Goal: Transaction & Acquisition: Book appointment/travel/reservation

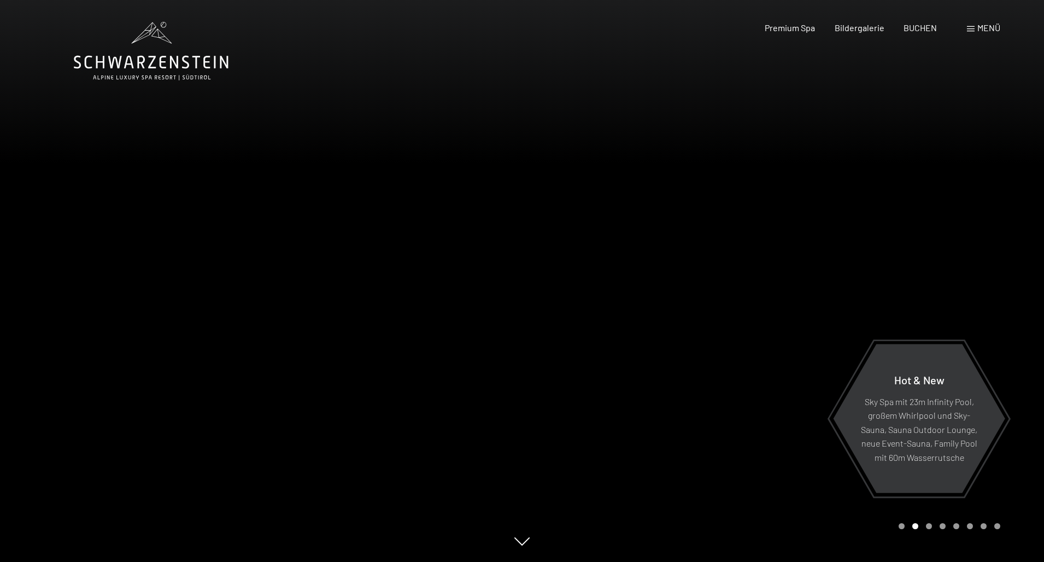
click at [973, 30] on span at bounding box center [971, 28] width 8 height 5
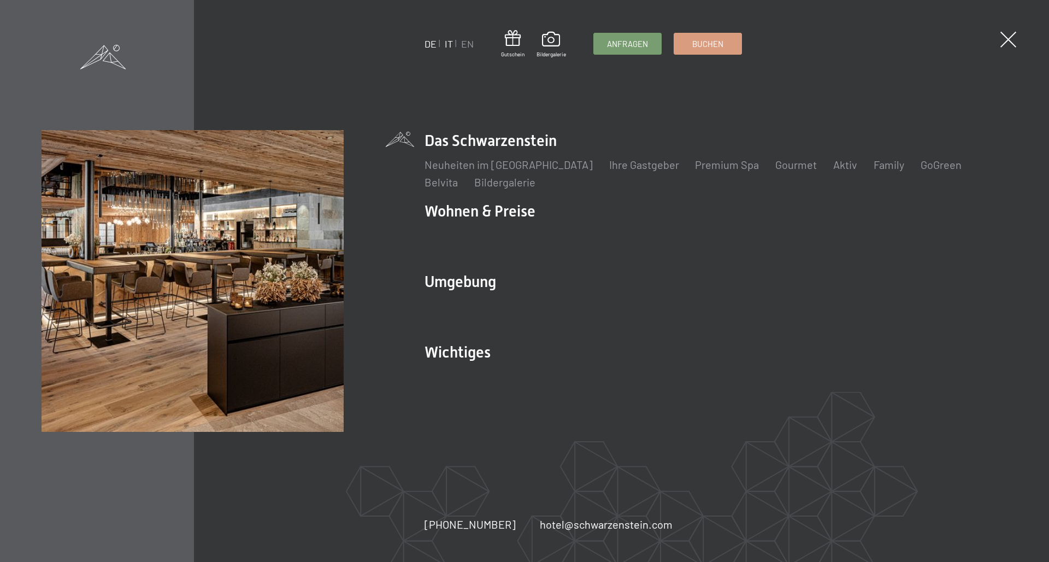
click at [450, 49] on link "IT" at bounding box center [448, 44] width 8 height 12
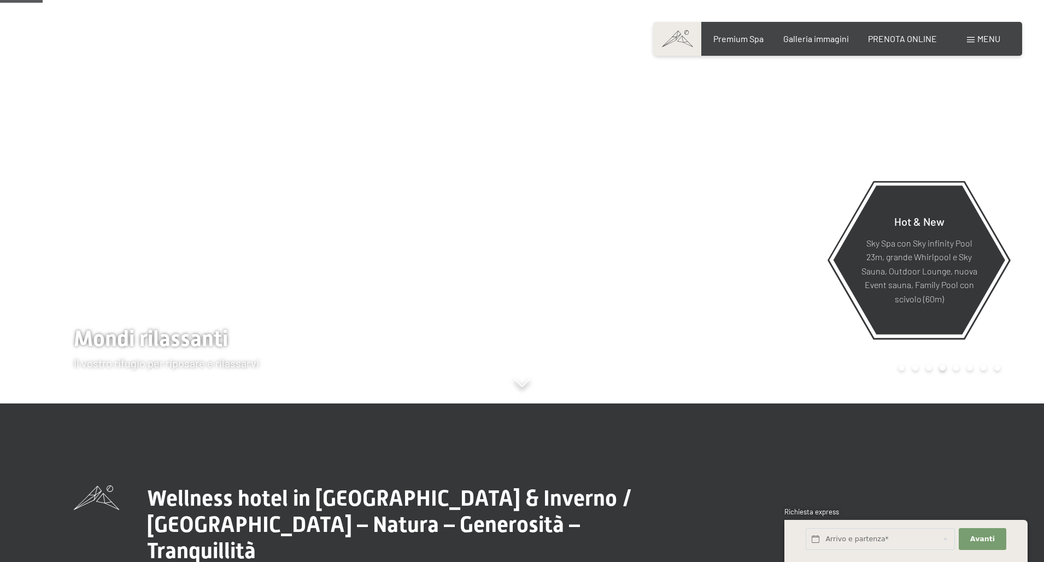
scroll to position [71, 0]
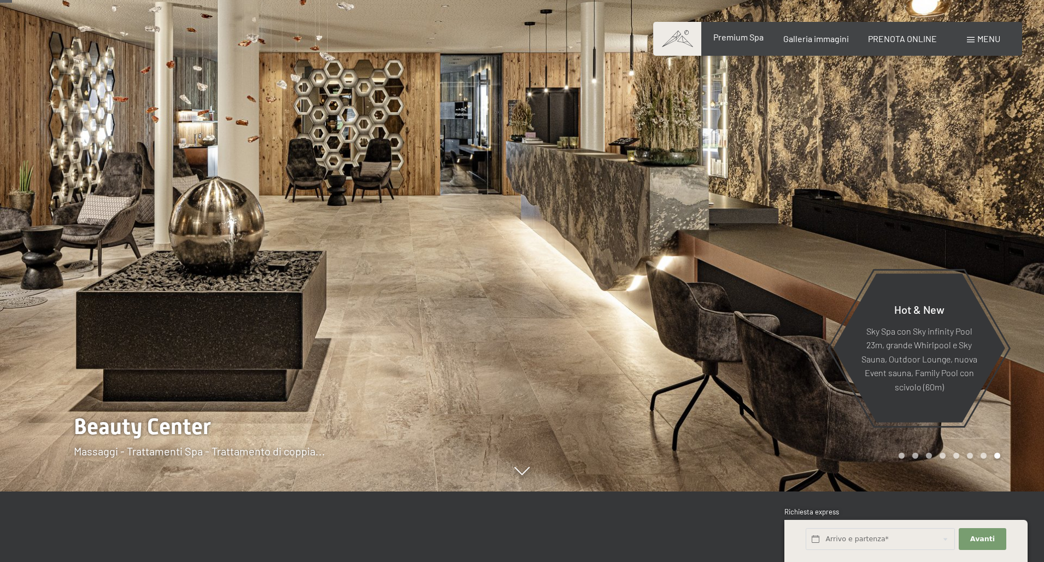
click at [747, 39] on span "Premium Spa" at bounding box center [738, 37] width 50 height 10
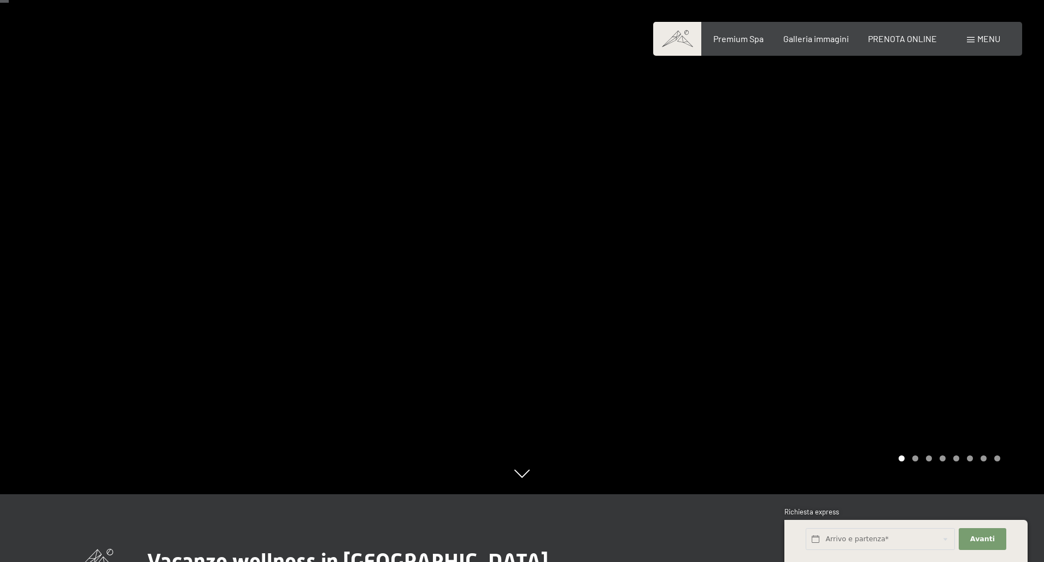
scroll to position [66, 0]
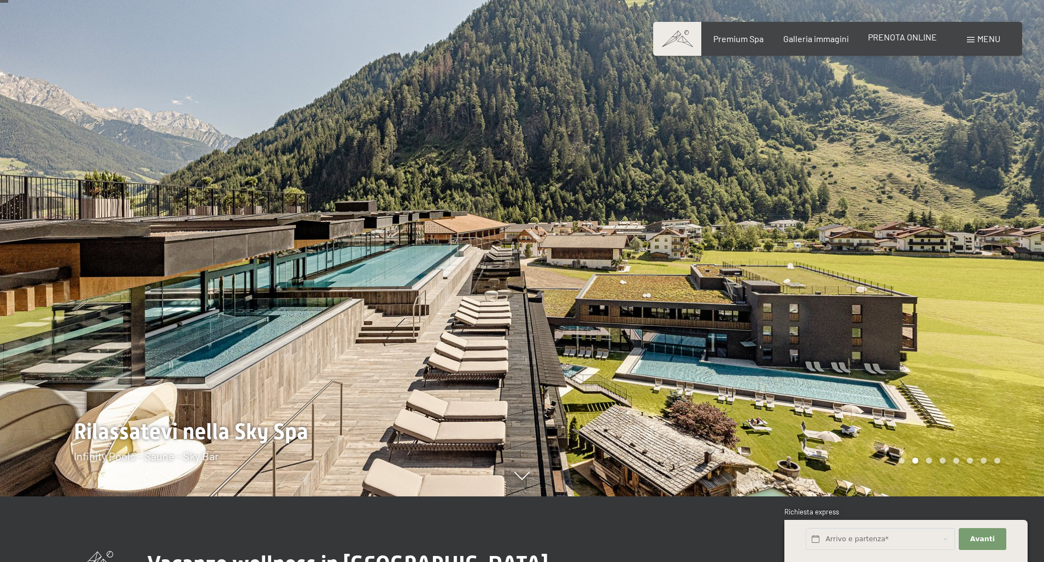
click at [924, 40] on span "PRENOTA ONLINE" at bounding box center [902, 37] width 69 height 10
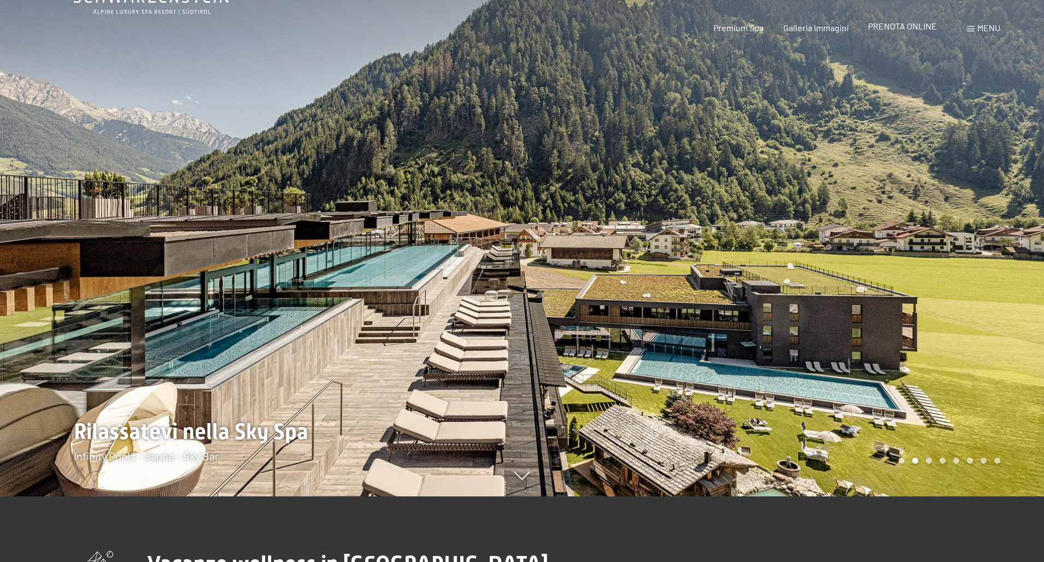
scroll to position [0, 0]
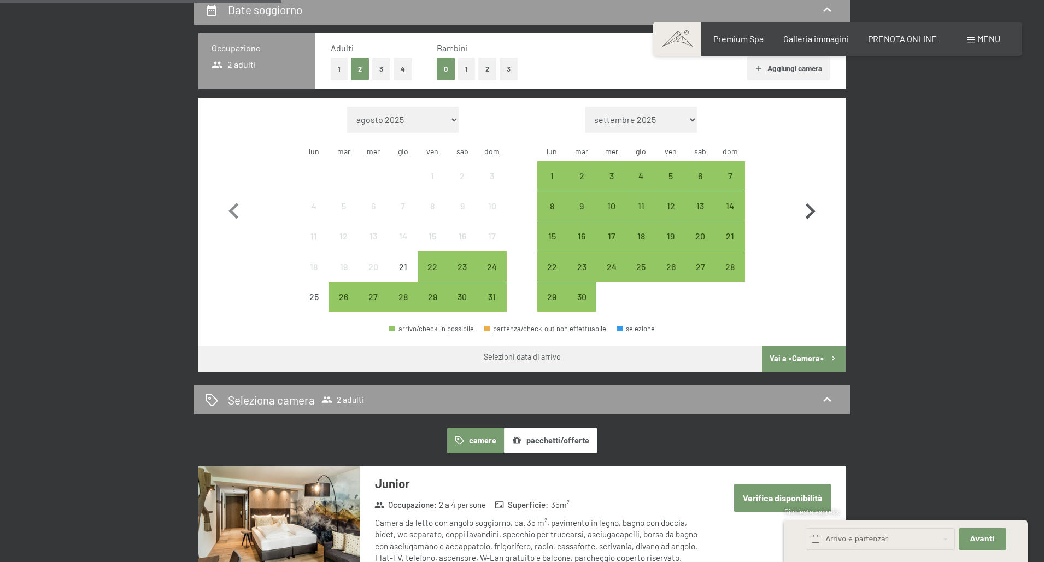
click at [812, 203] on icon "button" at bounding box center [811, 211] width 10 height 16
select select "[DATE]"
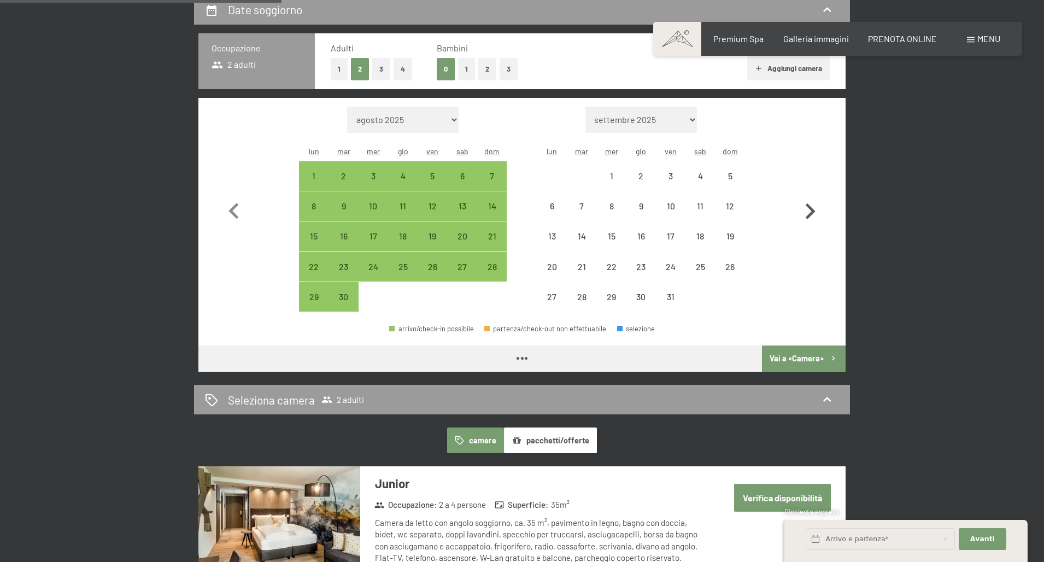
click at [812, 203] on icon "button" at bounding box center [811, 211] width 10 height 16
select select "2025-10-01"
select select "2025-11-01"
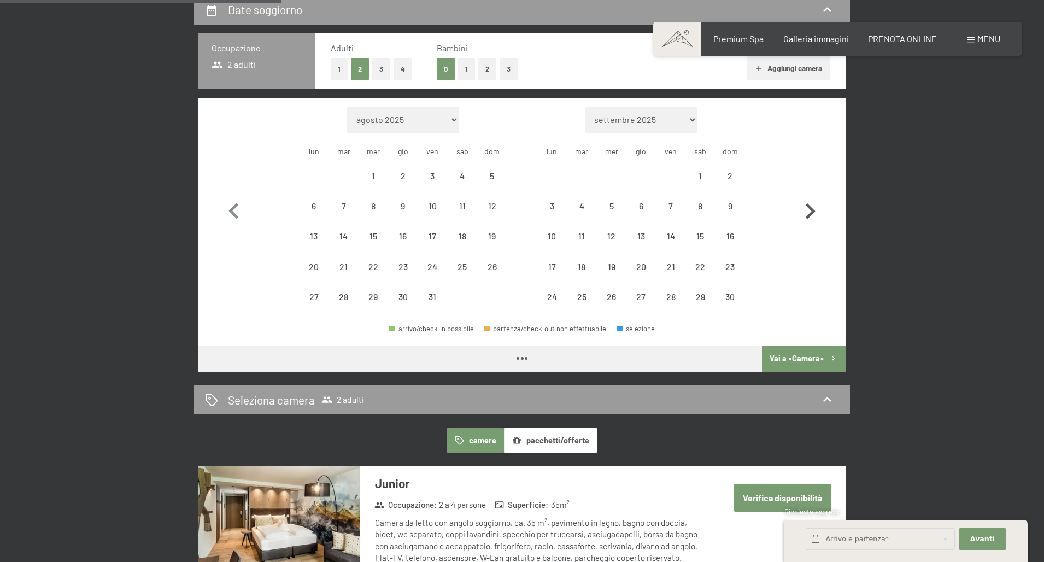
select select "2025-10-01"
select select "2025-11-01"
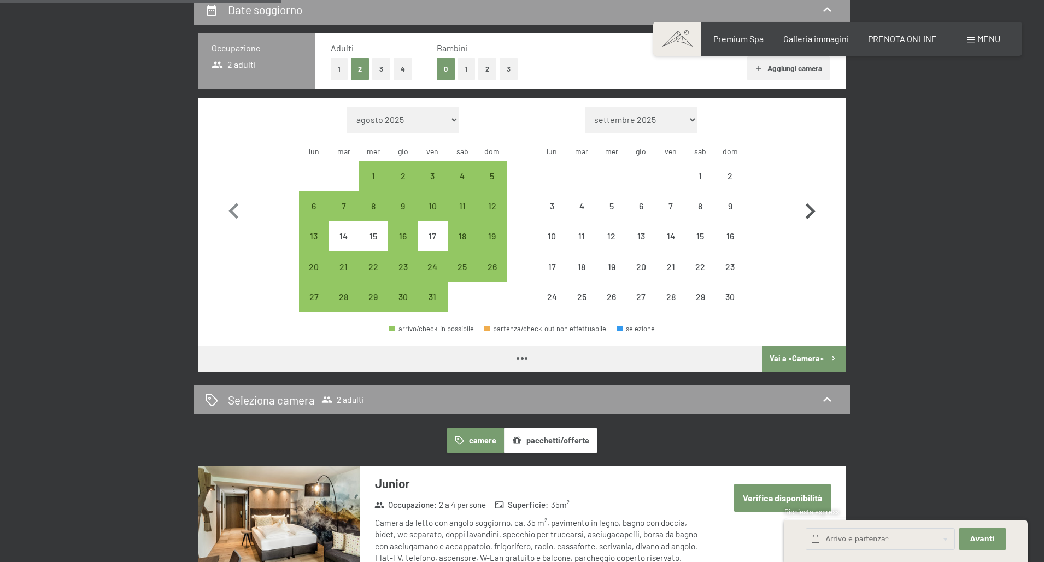
select select "2025-10-01"
select select "2025-11-01"
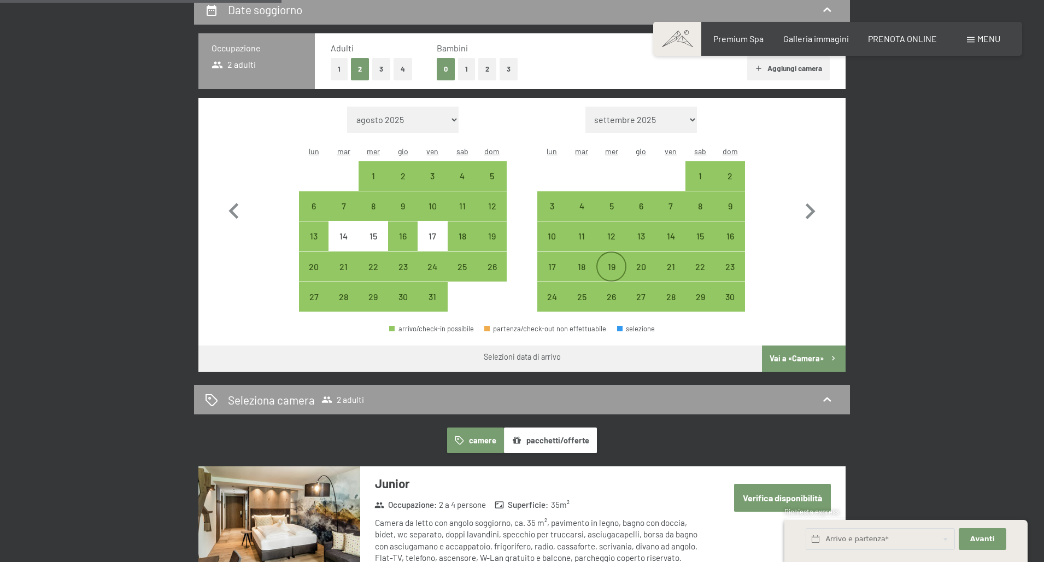
click at [608, 253] on div "19" at bounding box center [610, 266] width 27 height 27
select select "2025-10-01"
select select "2025-11-01"
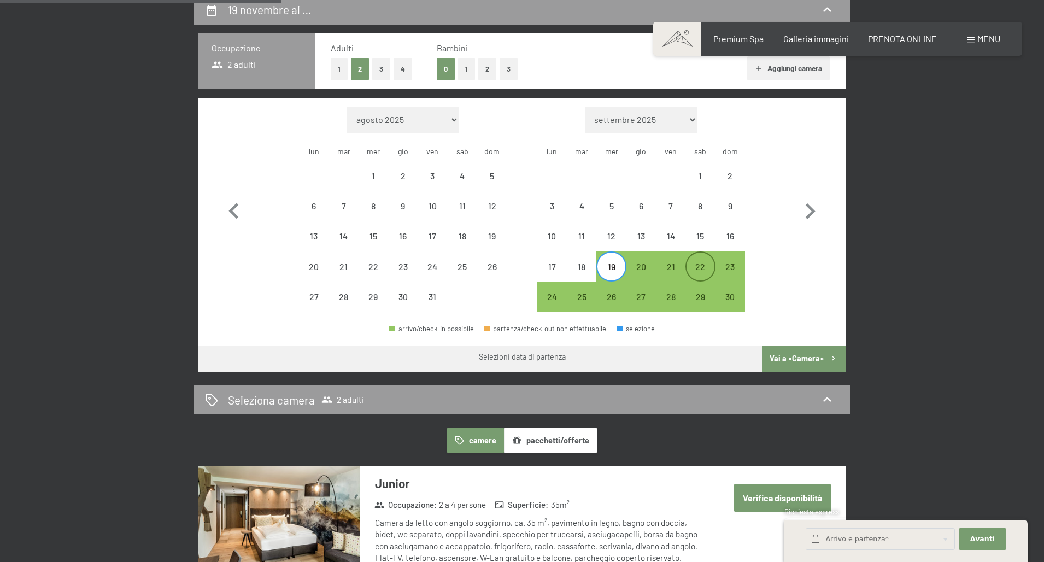
click at [702, 262] on div "22" at bounding box center [700, 275] width 27 height 27
select select "2025-10-01"
select select "2025-11-01"
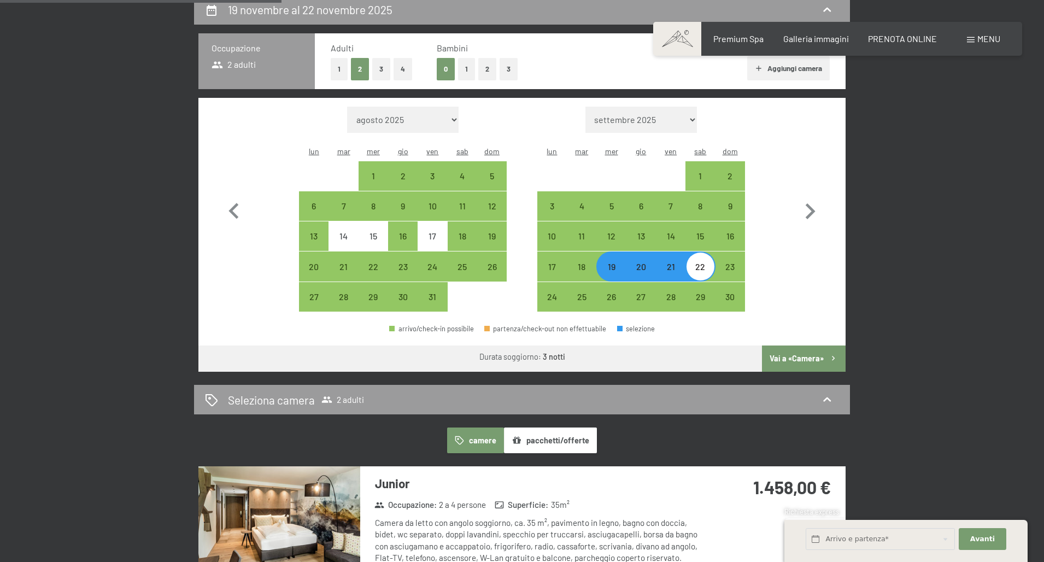
click at [776, 345] on button "Vai a «Camera»" at bounding box center [804, 358] width 84 height 26
select select "2025-10-01"
select select "2025-11-01"
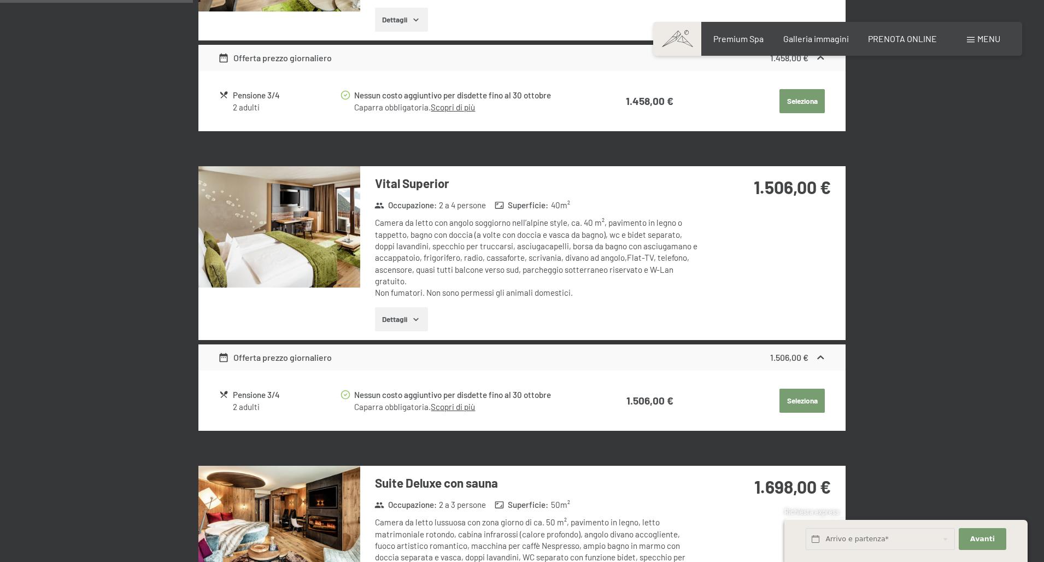
scroll to position [584, 0]
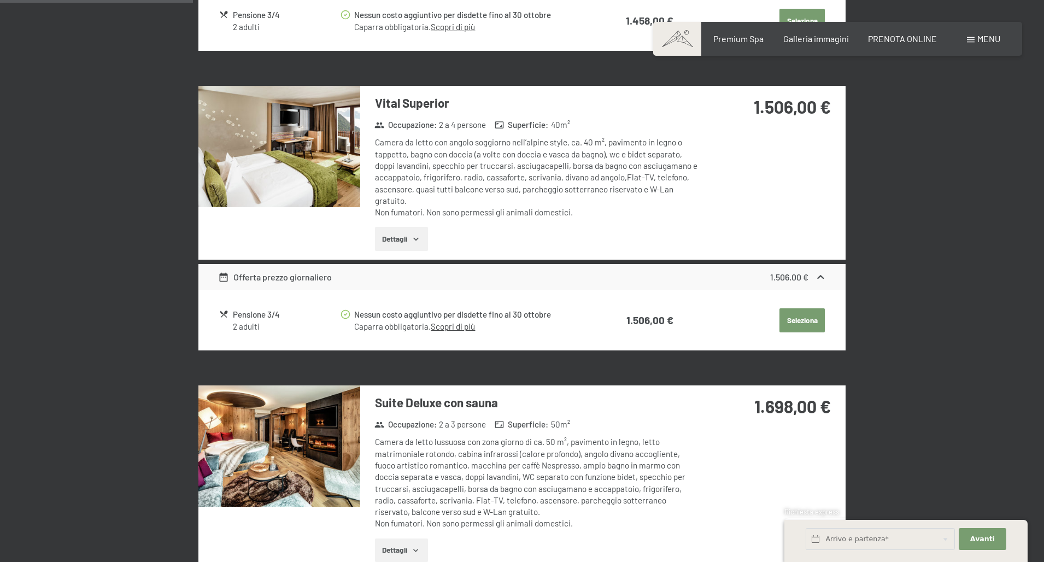
click at [321, 163] on img at bounding box center [279, 146] width 162 height 121
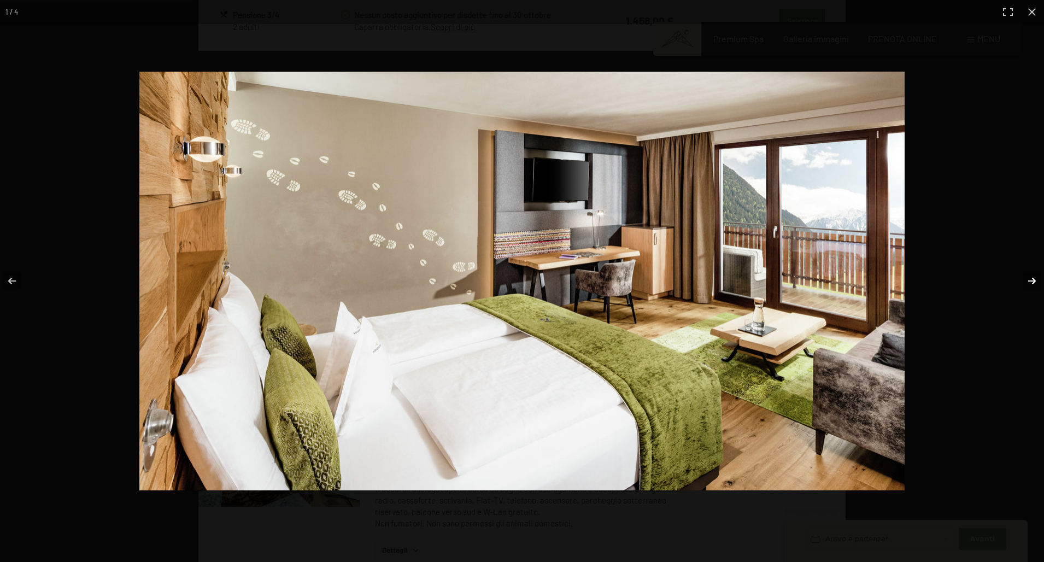
click at [1031, 283] on button "button" at bounding box center [1025, 281] width 38 height 55
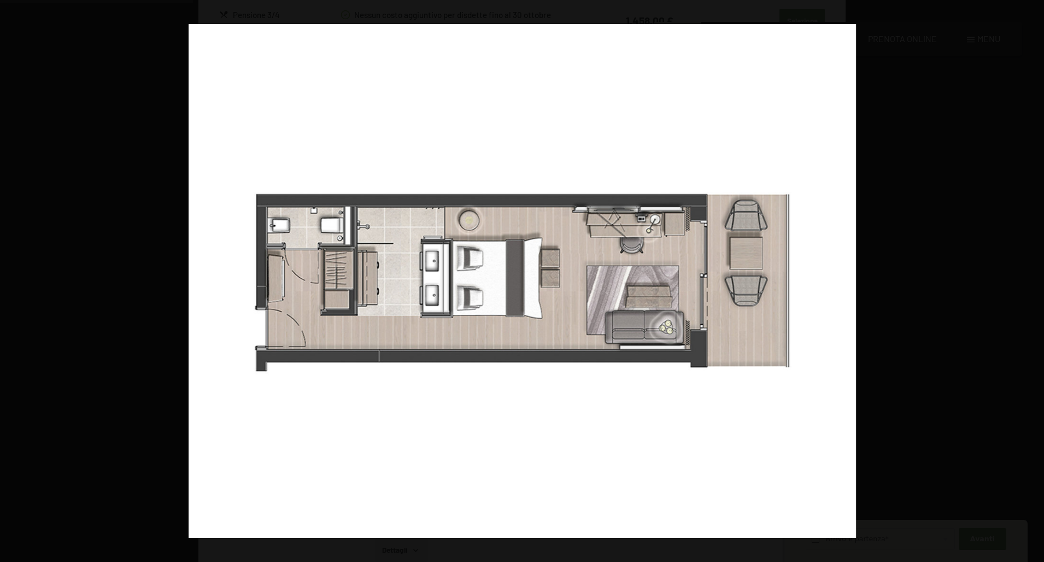
click at [1031, 283] on button "button" at bounding box center [1025, 281] width 38 height 55
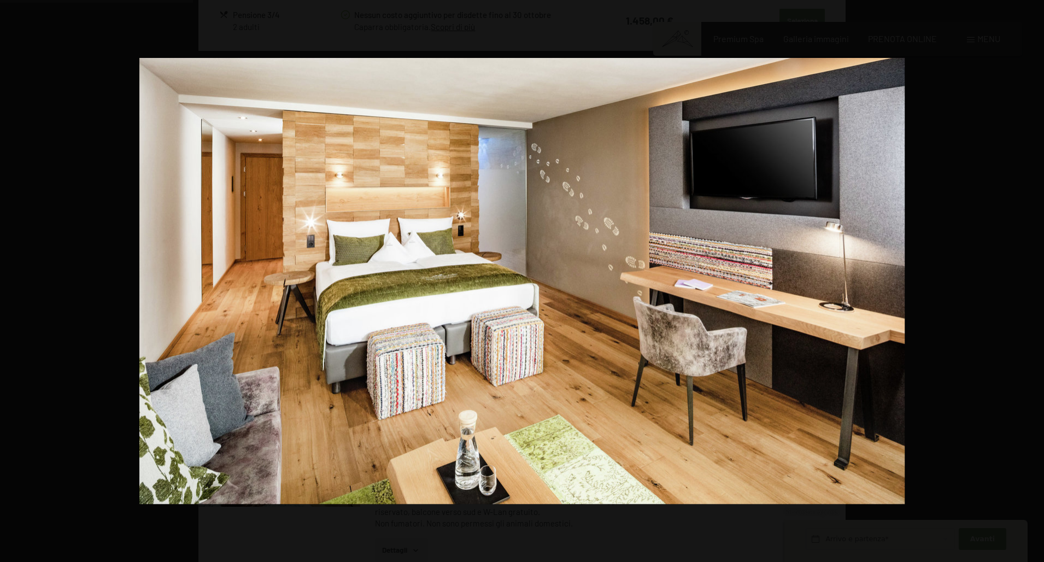
click at [1031, 283] on button "button" at bounding box center [1025, 281] width 38 height 55
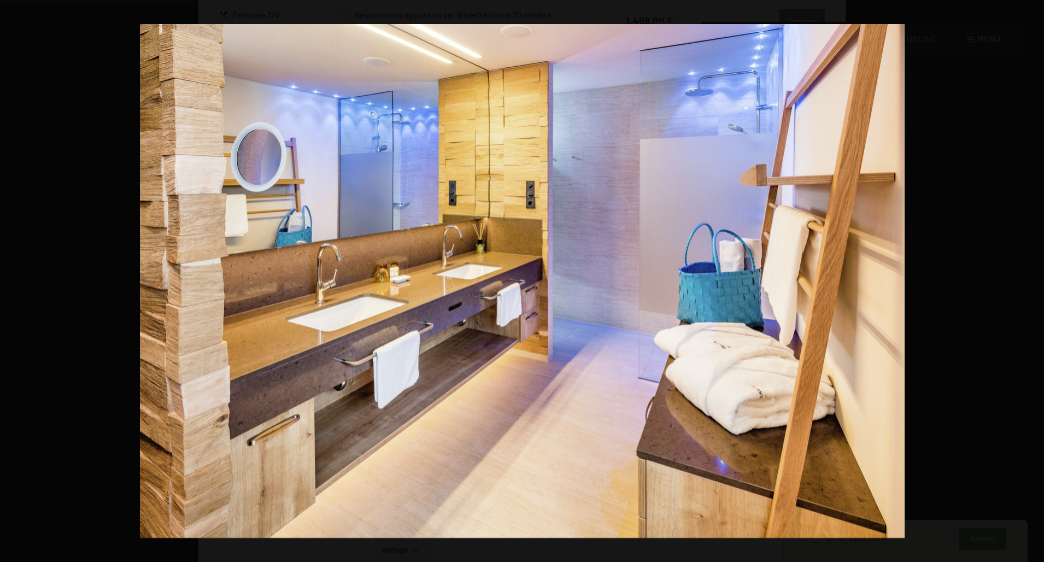
click at [1031, 283] on button "button" at bounding box center [1025, 281] width 38 height 55
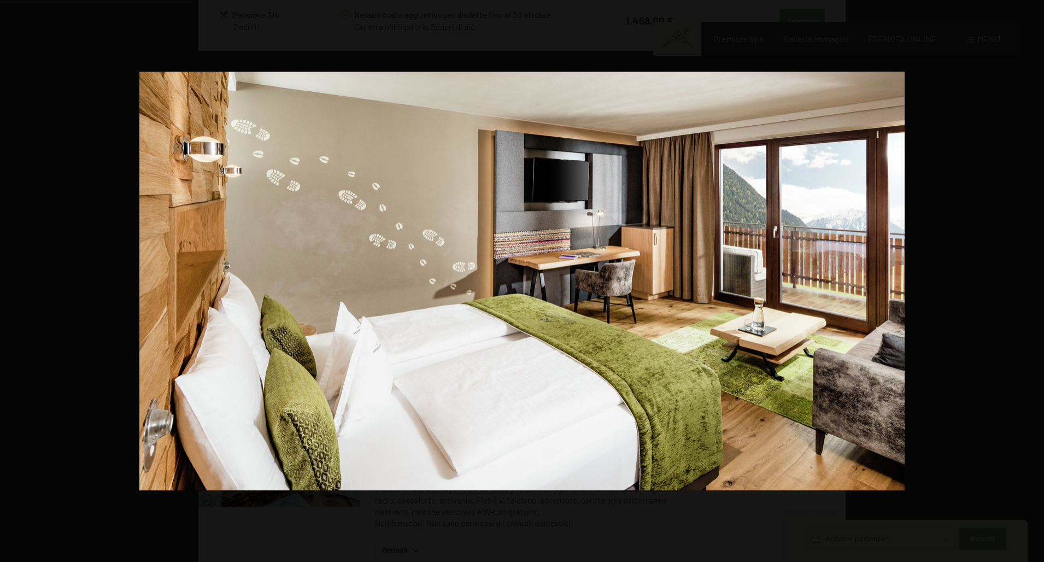
click at [1031, 283] on button "button" at bounding box center [1025, 281] width 38 height 55
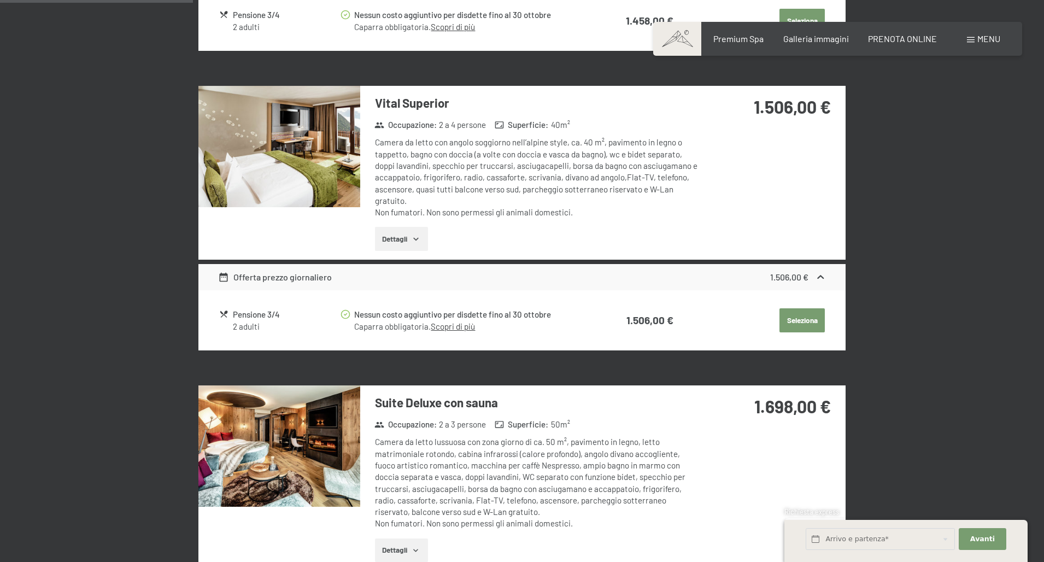
click at [0, 0] on button "button" at bounding box center [0, 0] width 0 height 0
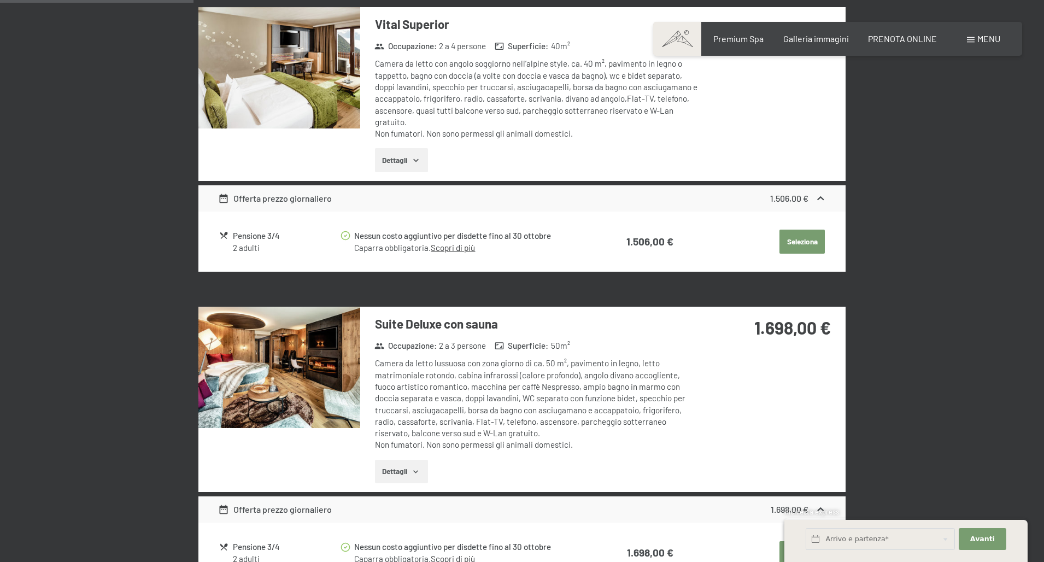
scroll to position [736, 0]
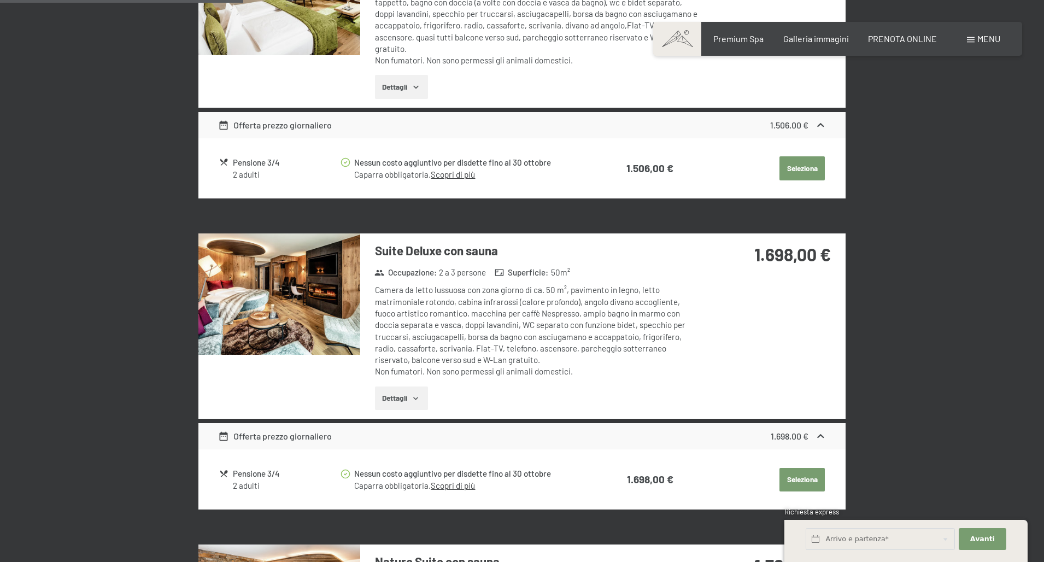
click at [288, 292] on img at bounding box center [279, 293] width 162 height 121
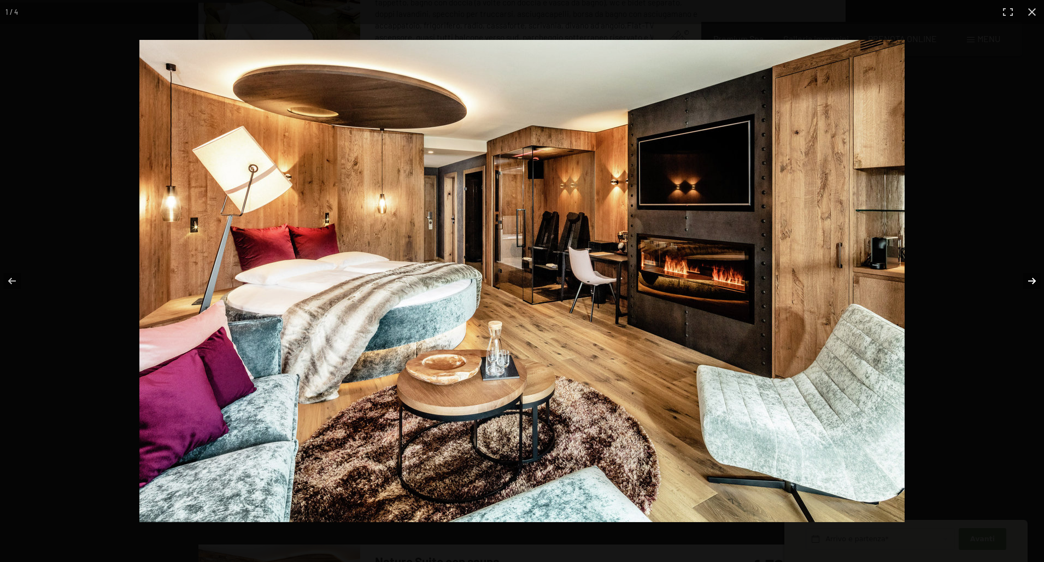
click at [1029, 284] on button "button" at bounding box center [1025, 281] width 38 height 55
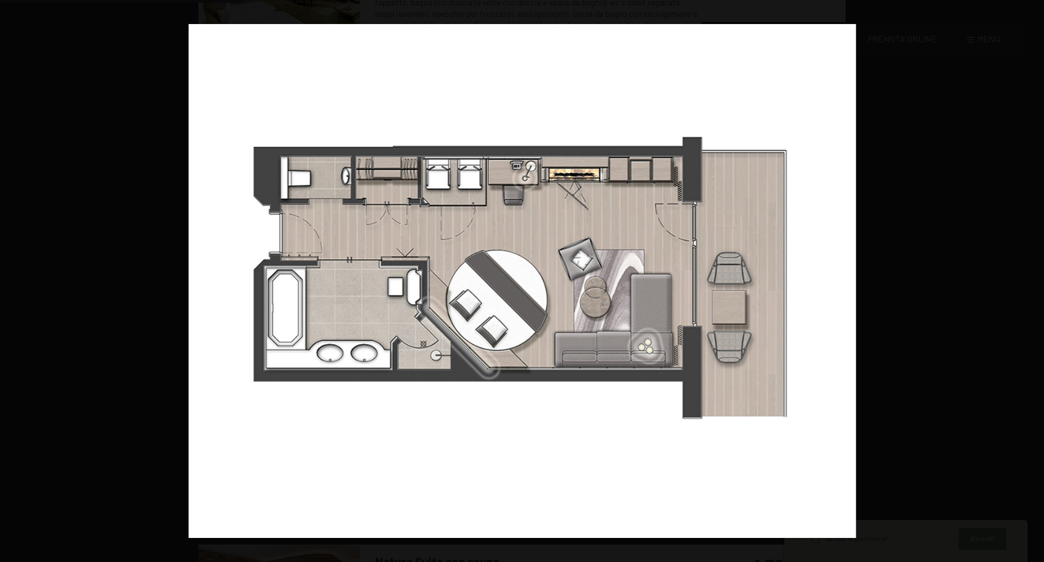
click at [1029, 284] on button "button" at bounding box center [1025, 281] width 38 height 55
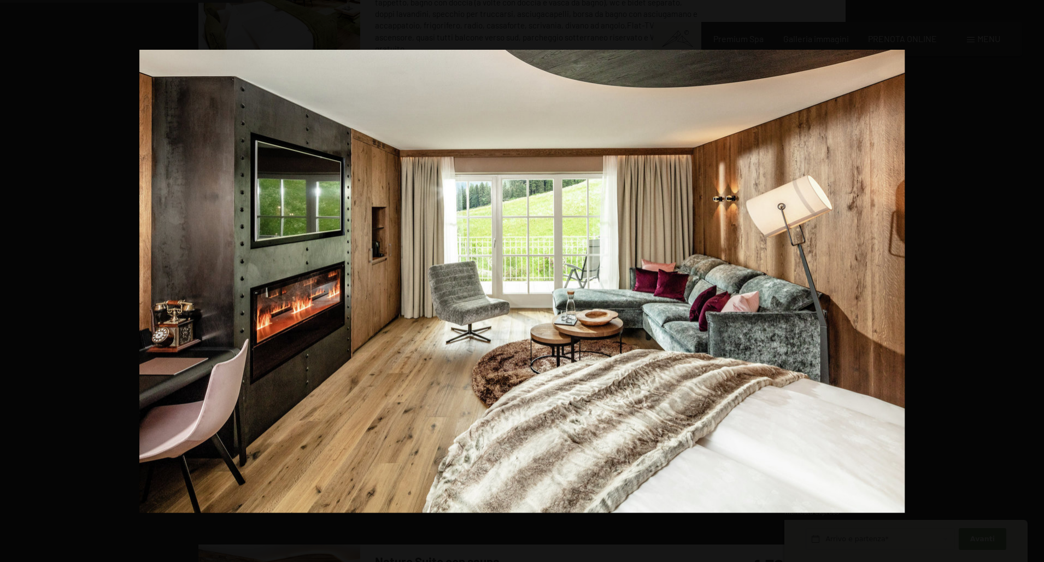
click at [1029, 284] on button "button" at bounding box center [1025, 281] width 38 height 55
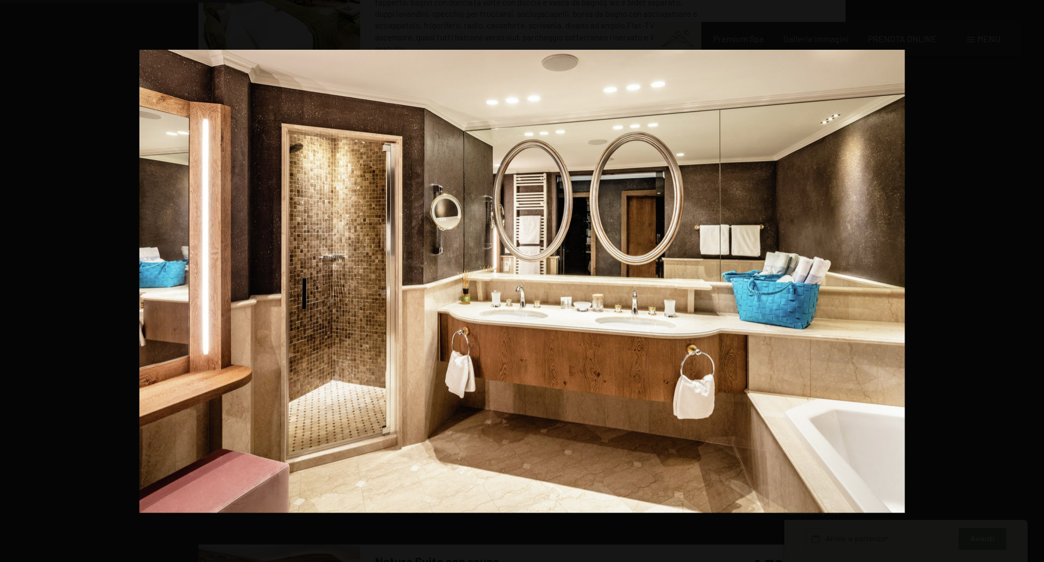
click at [1029, 284] on button "button" at bounding box center [1025, 281] width 38 height 55
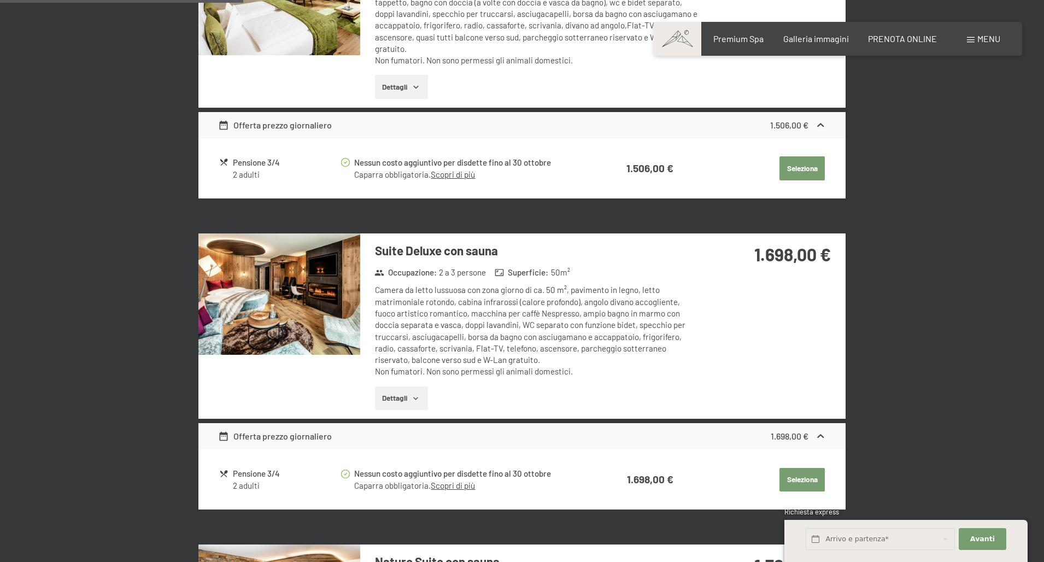
click at [0, 0] on button "button" at bounding box center [0, 0] width 0 height 0
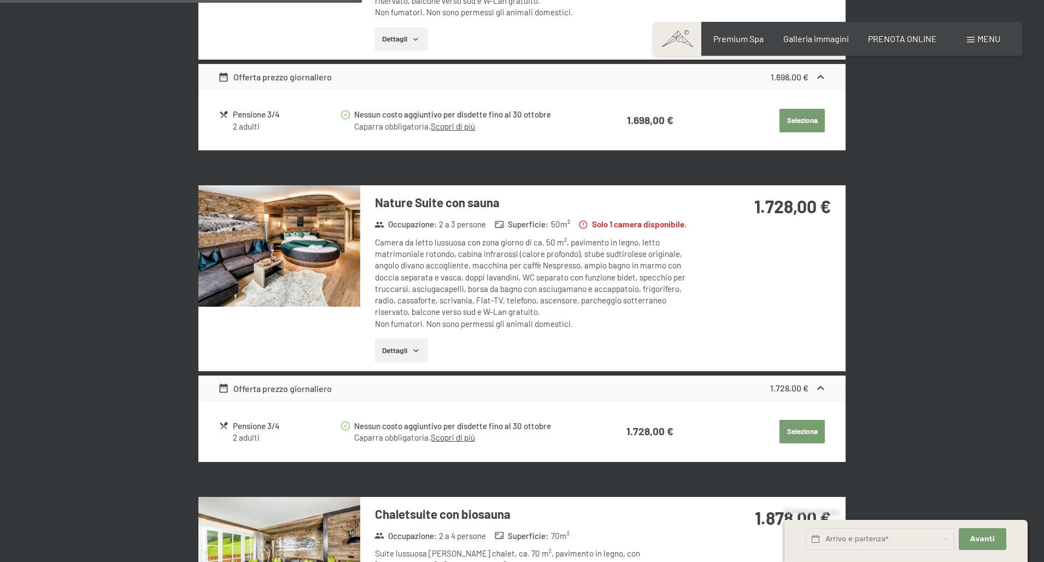
click at [338, 256] on img at bounding box center [279, 245] width 162 height 121
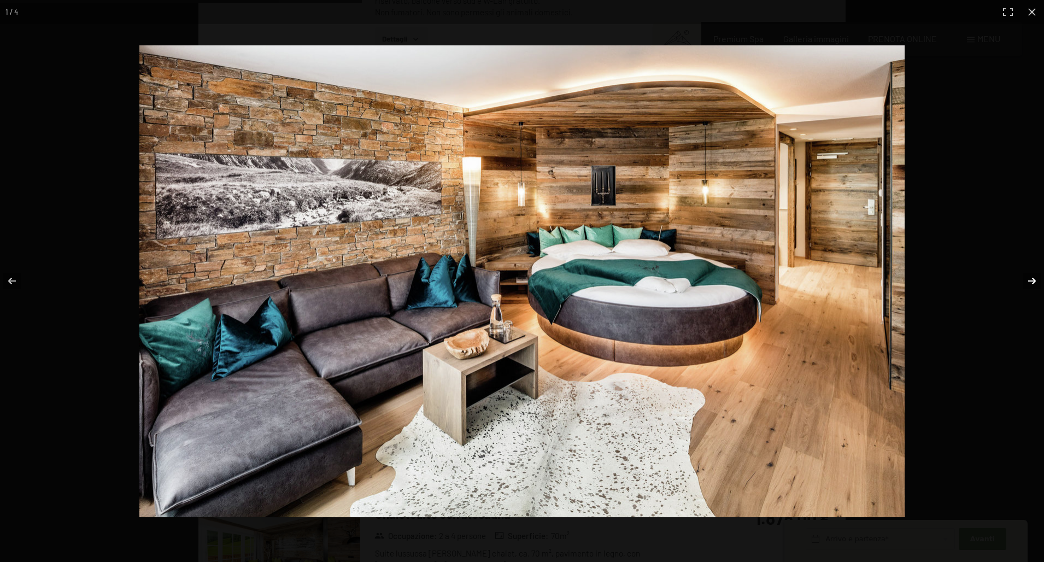
click at [1030, 280] on button "button" at bounding box center [1025, 281] width 38 height 55
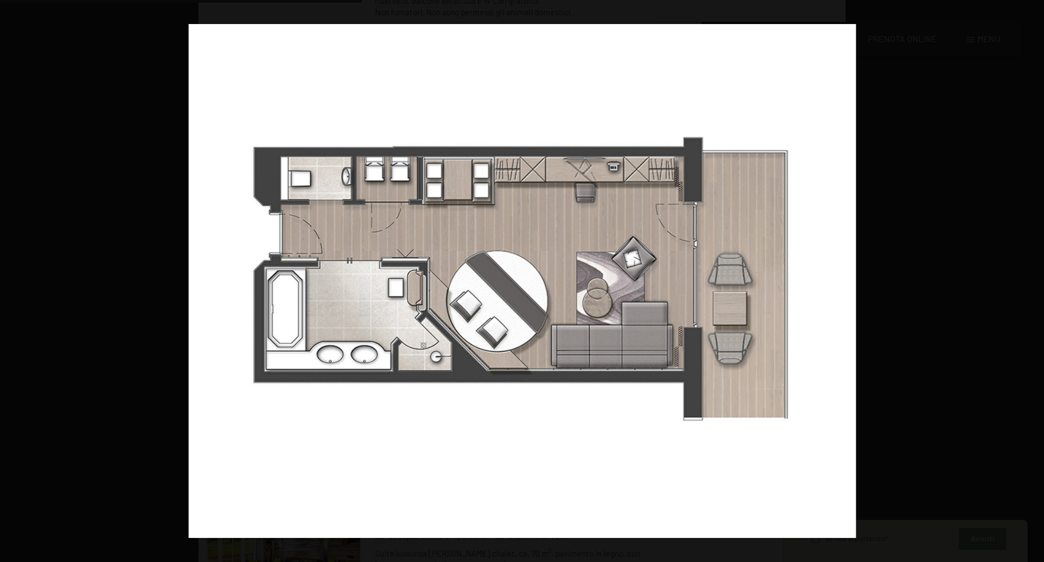
click at [1030, 280] on button "button" at bounding box center [1025, 281] width 38 height 55
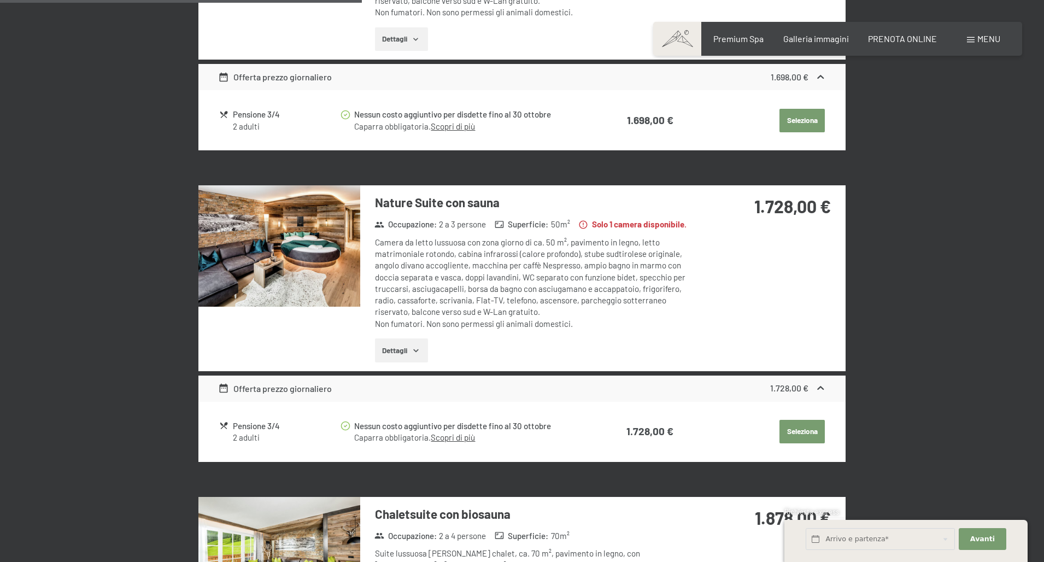
click at [0, 0] on button "button" at bounding box center [0, 0] width 0 height 0
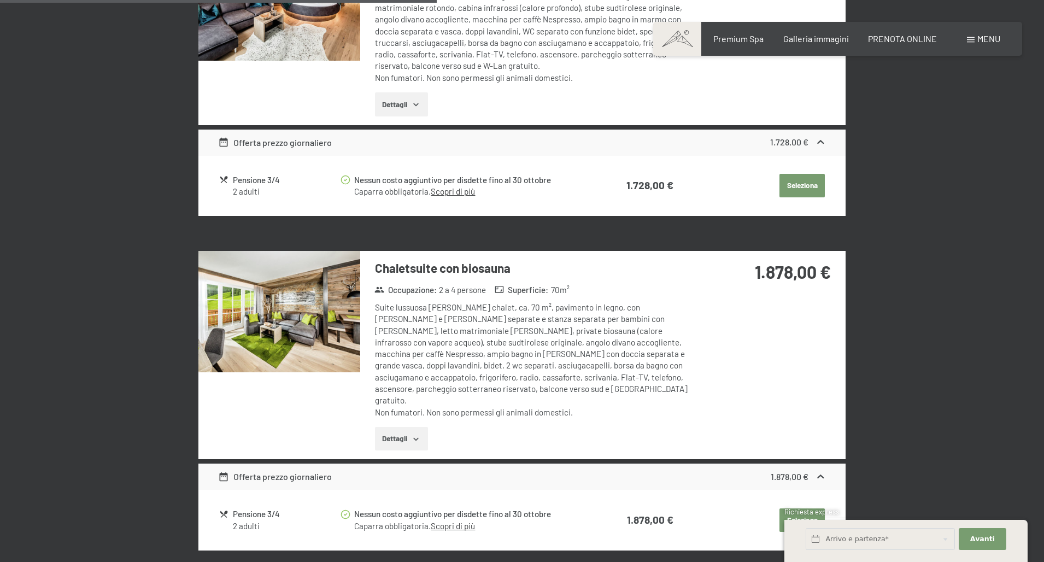
scroll to position [1387, 0]
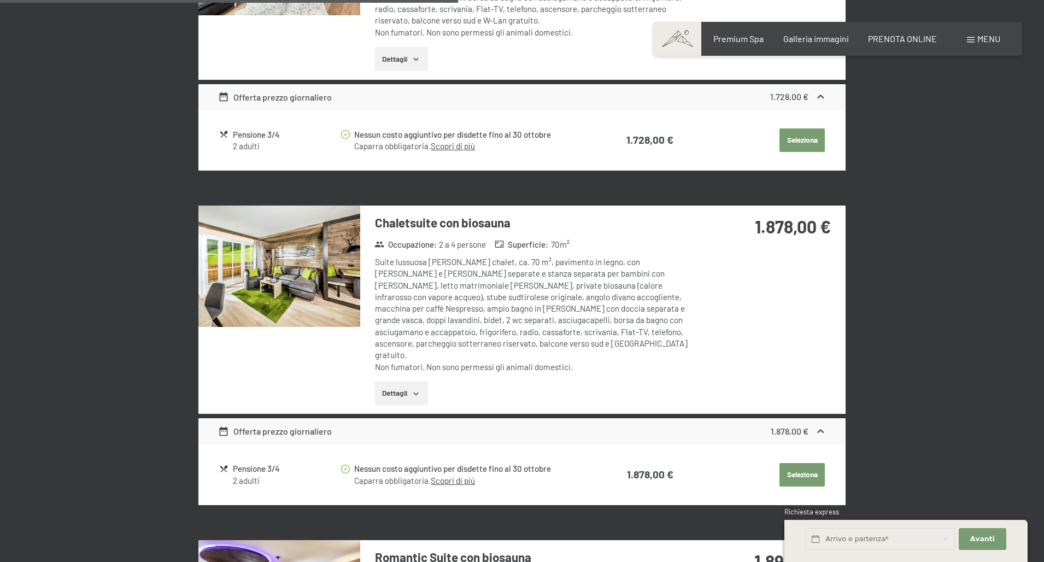
click at [330, 291] on img at bounding box center [279, 266] width 162 height 121
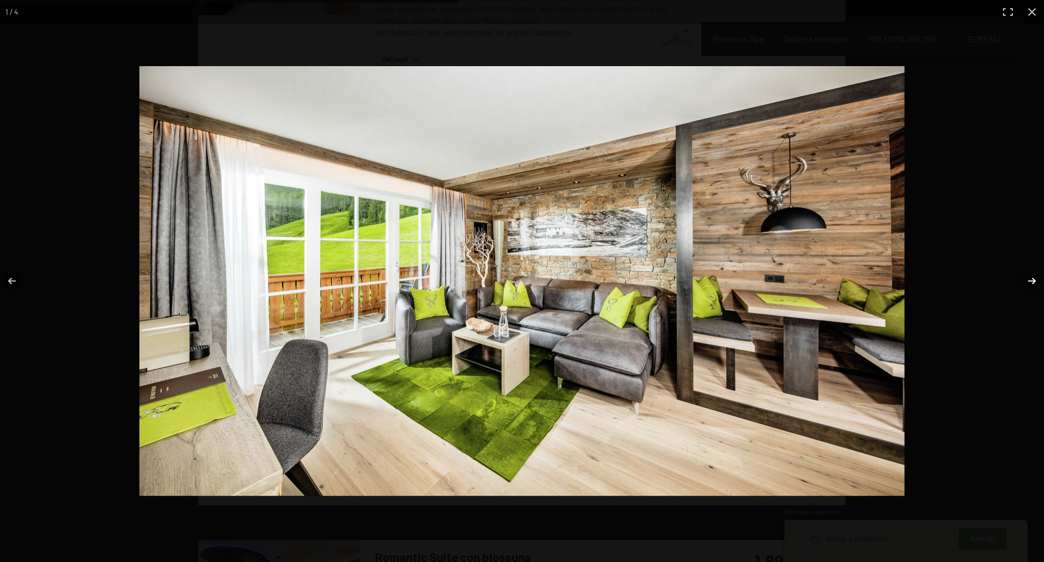
click at [1028, 280] on button "button" at bounding box center [1025, 281] width 38 height 55
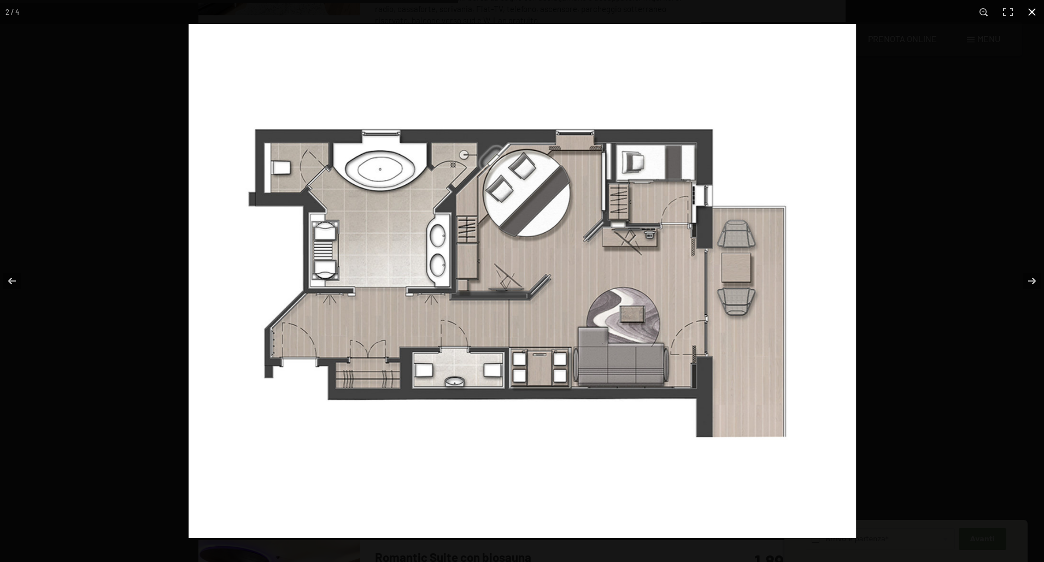
click at [1034, 11] on button "button" at bounding box center [1032, 12] width 24 height 24
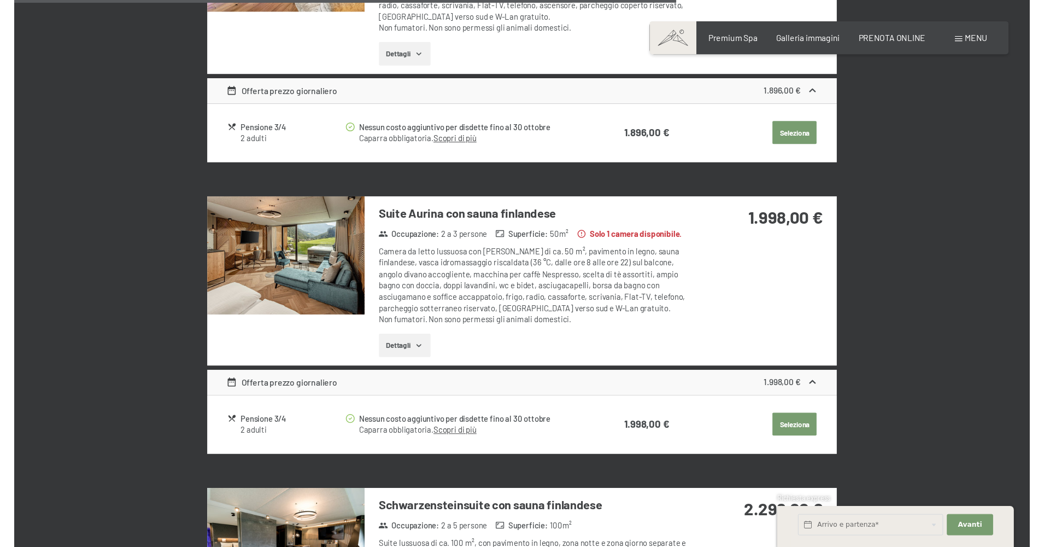
scroll to position [2244, 0]
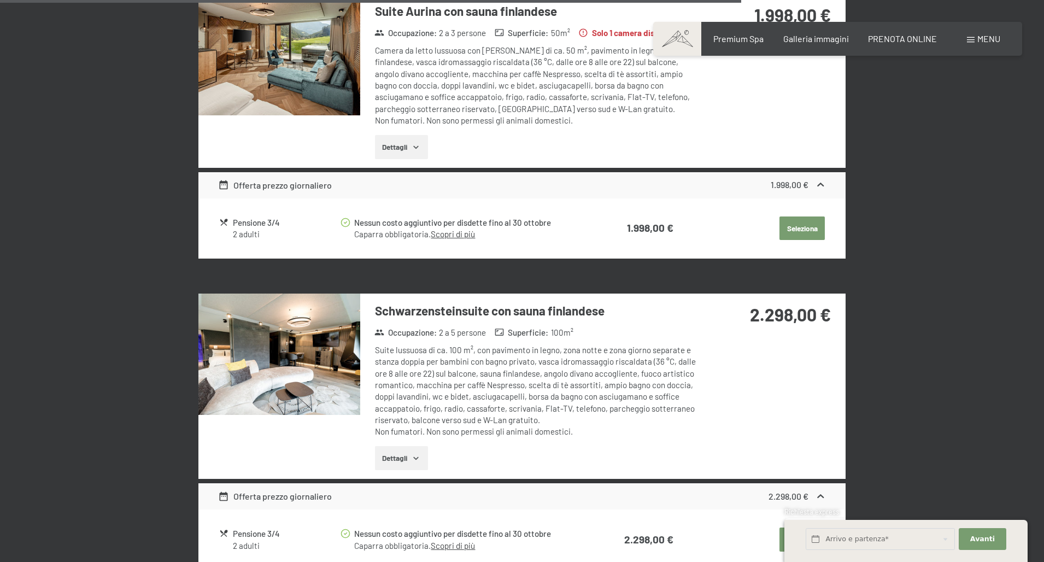
click at [288, 308] on img at bounding box center [279, 354] width 162 height 121
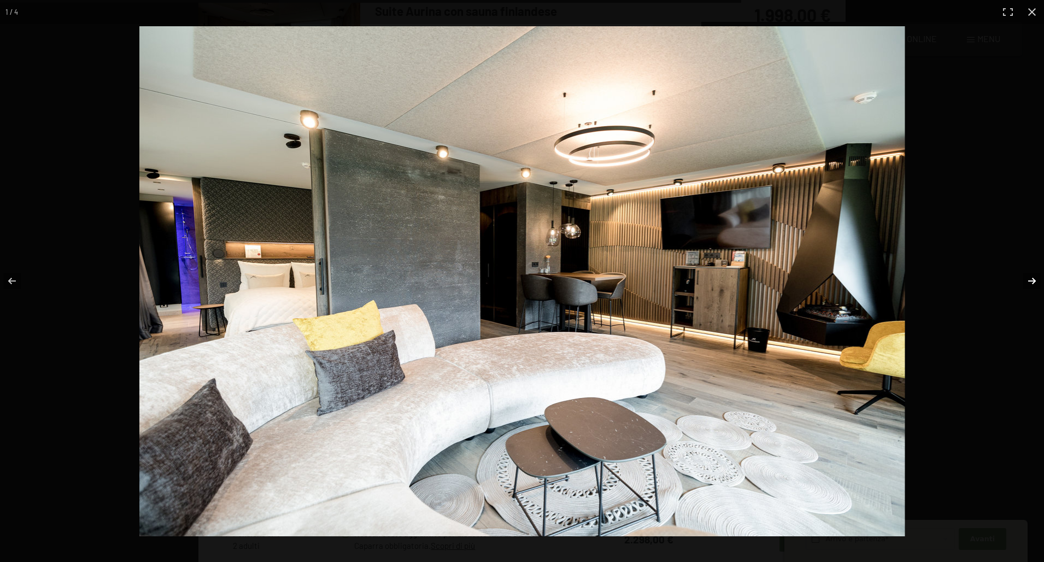
click at [1030, 281] on button "button" at bounding box center [1025, 281] width 38 height 55
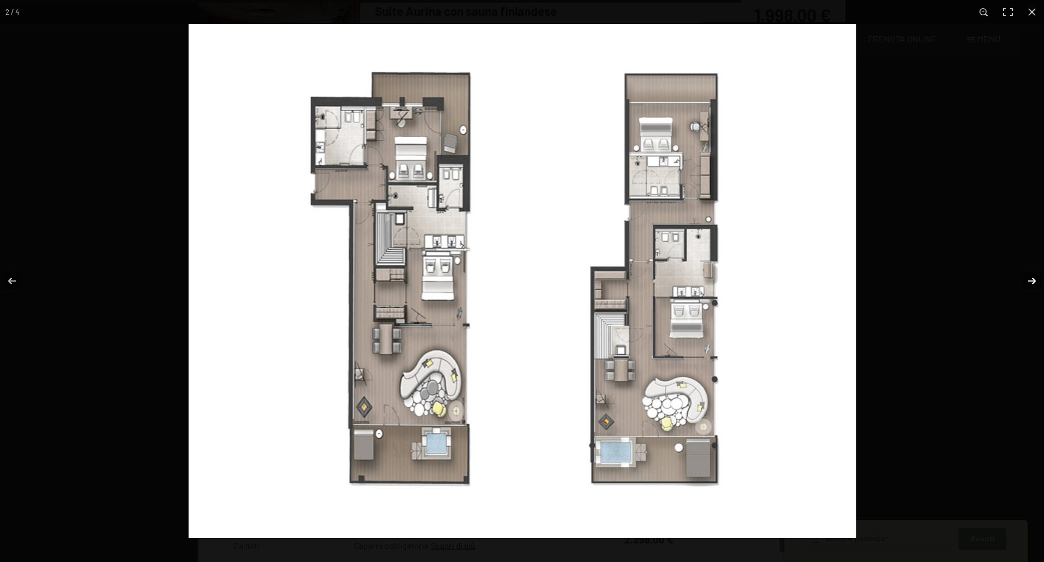
click at [1030, 281] on button "button" at bounding box center [1025, 281] width 38 height 55
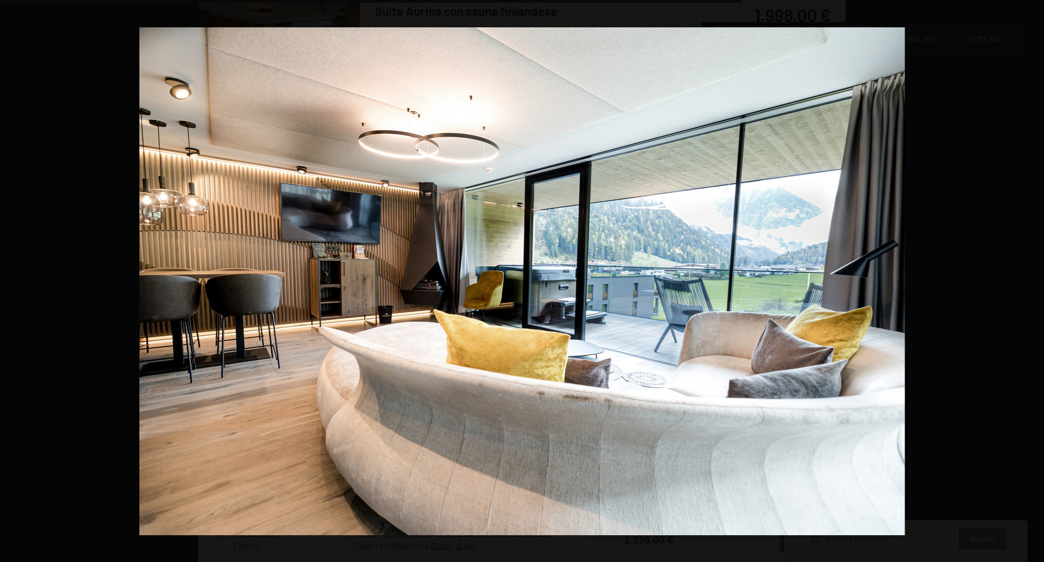
click at [1030, 281] on button "button" at bounding box center [1025, 281] width 38 height 55
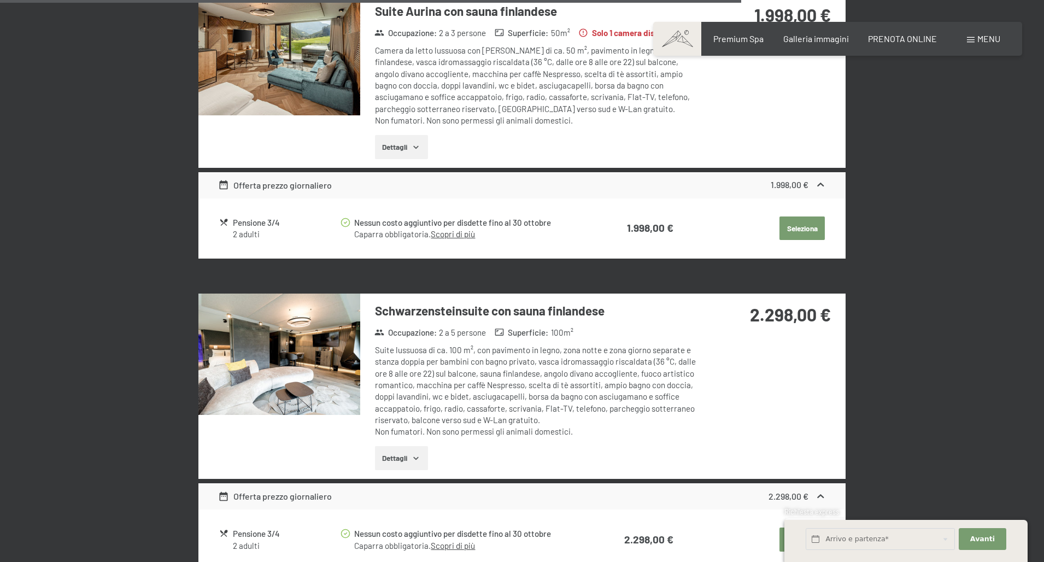
click at [0, 0] on button "button" at bounding box center [0, 0] width 0 height 0
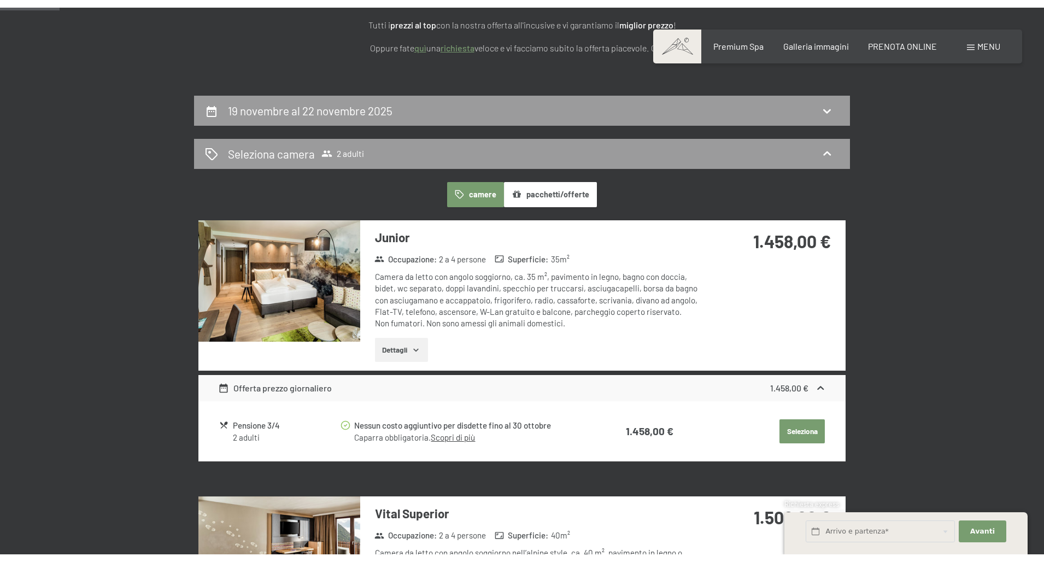
scroll to position [0, 0]
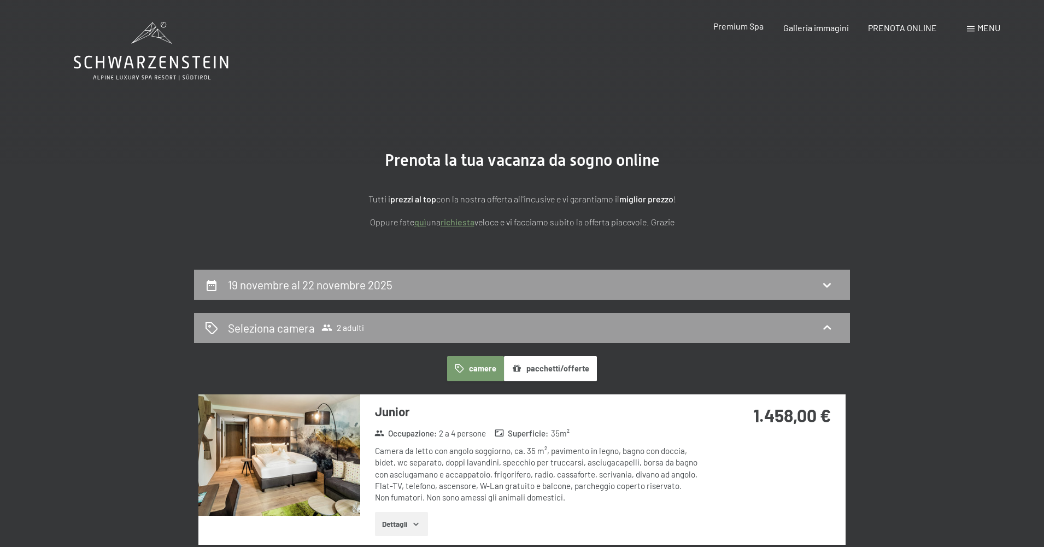
click at [748, 32] on div "Premium Spa" at bounding box center [738, 26] width 50 height 12
click at [796, 30] on span "Galleria immagini" at bounding box center [816, 26] width 66 height 10
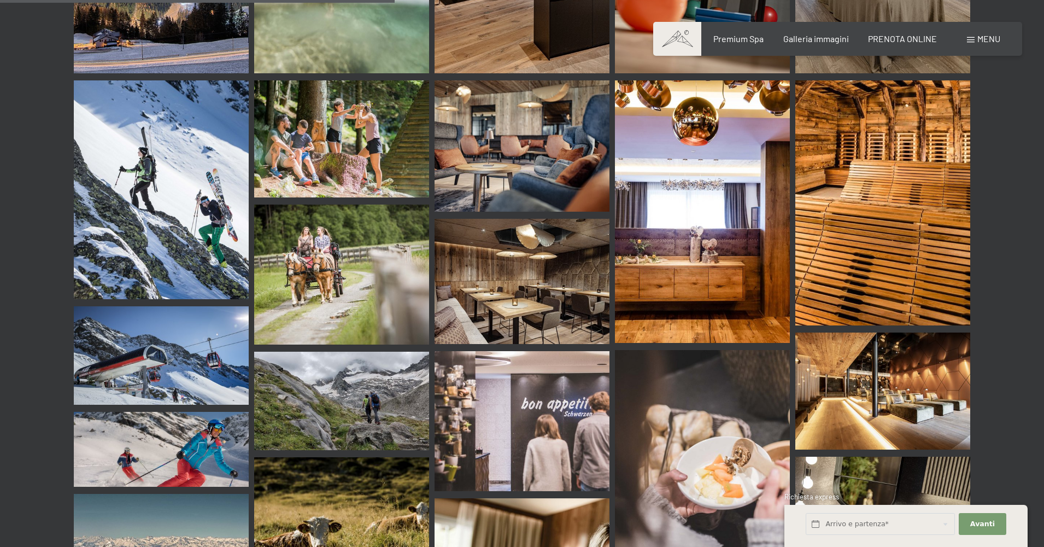
scroll to position [5448, 0]
